Goal: Task Accomplishment & Management: Use online tool/utility

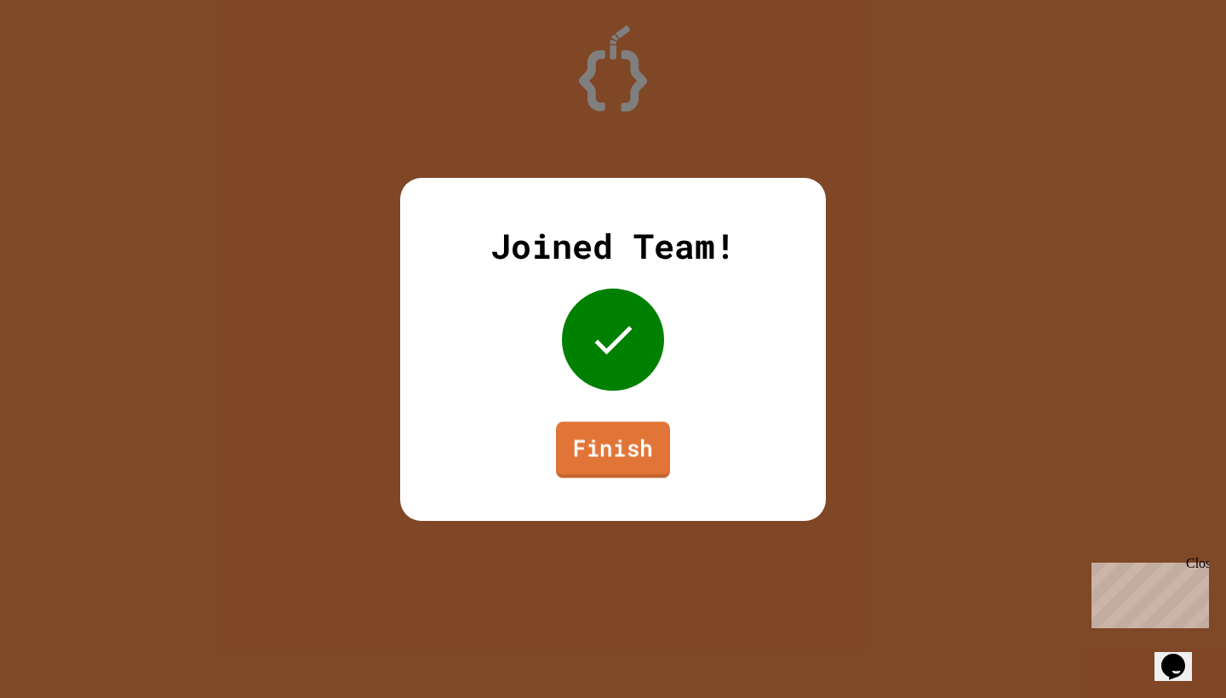
click at [588, 455] on link "Finish" at bounding box center [613, 449] width 114 height 56
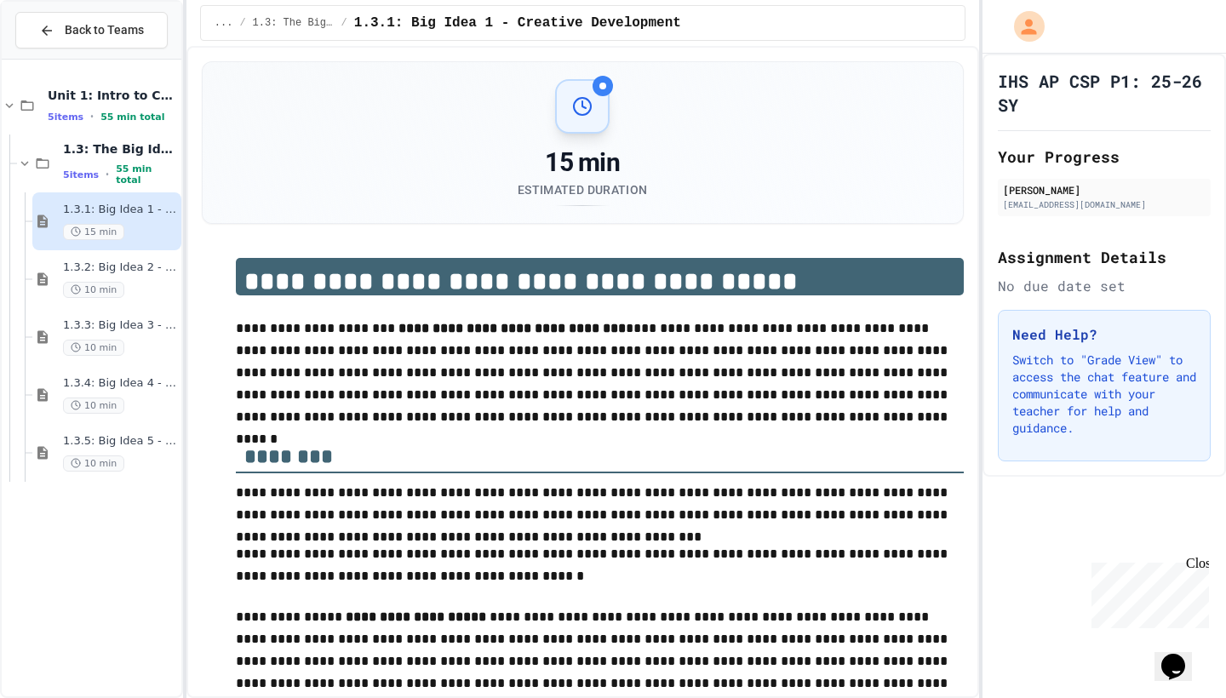
scroll to position [37, 0]
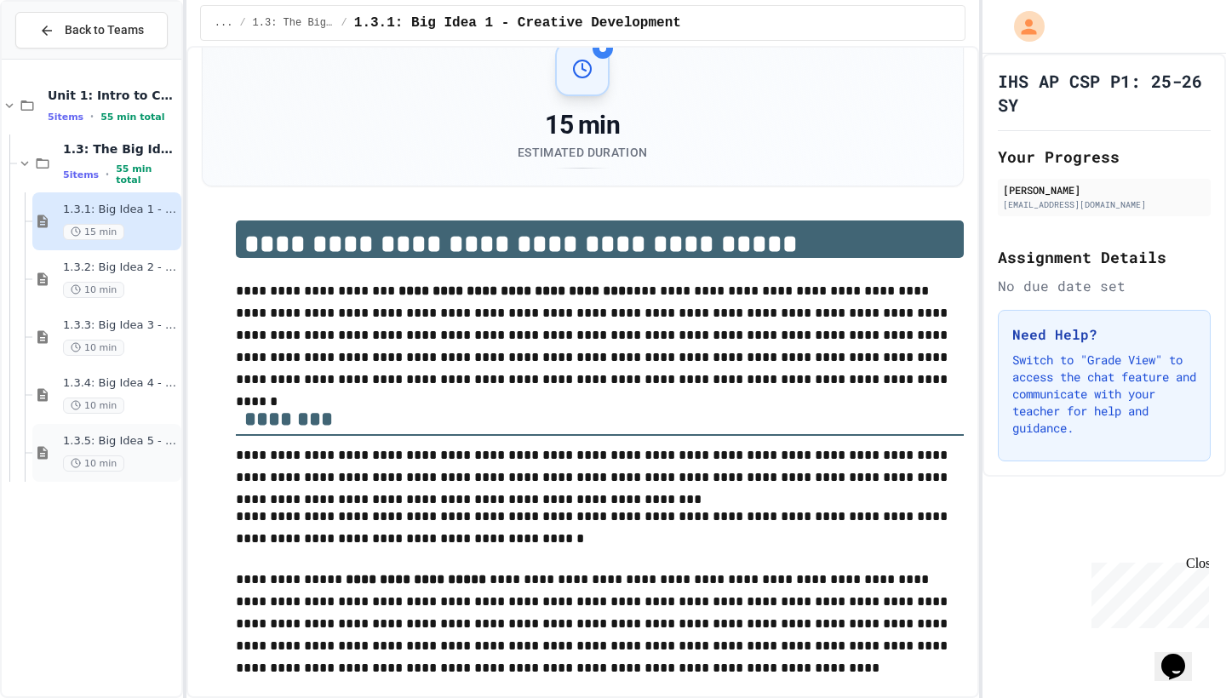
click at [129, 460] on div "10 min" at bounding box center [120, 463] width 115 height 16
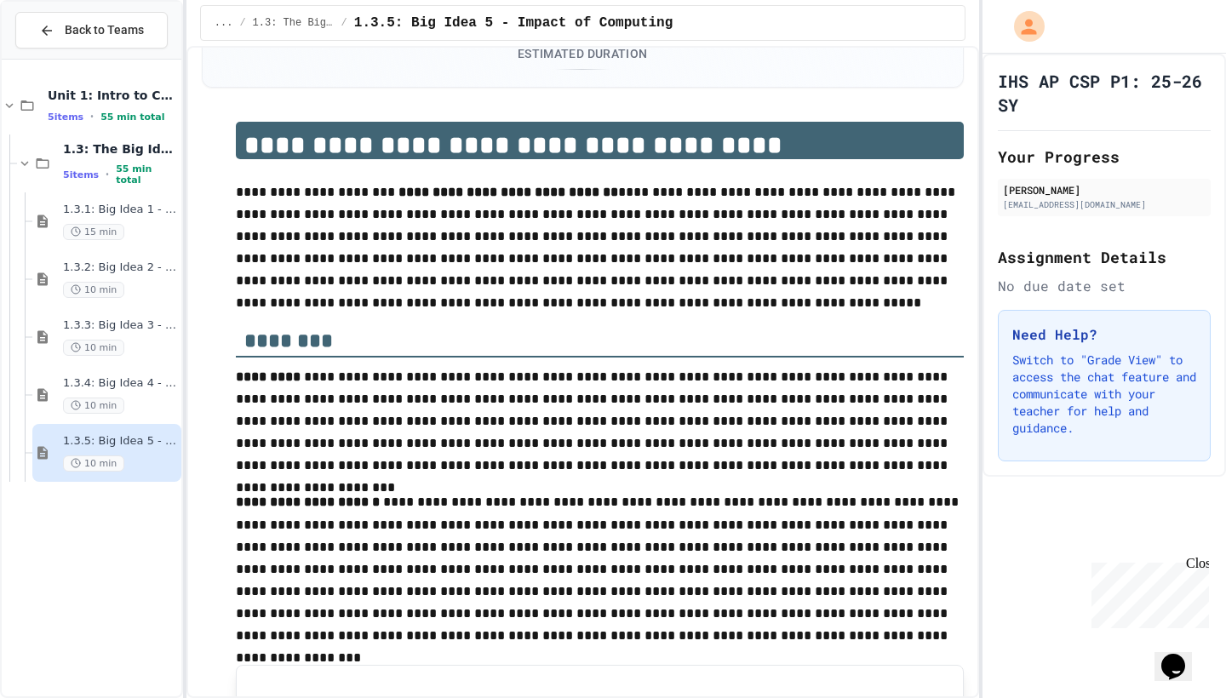
scroll to position [190, 0]
